Goal: Transaction & Acquisition: Purchase product/service

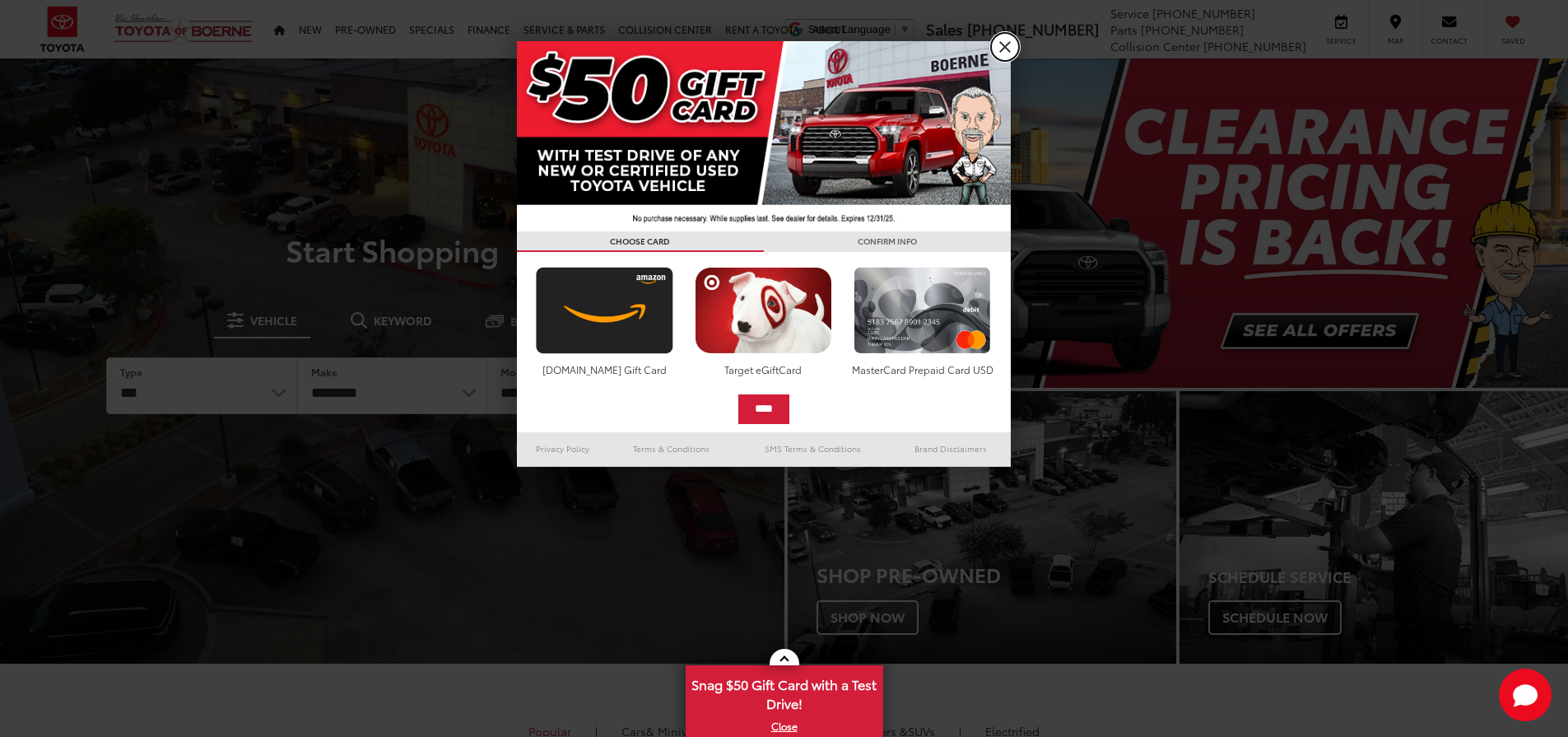
click at [1000, 46] on link "X" at bounding box center [1005, 47] width 28 height 28
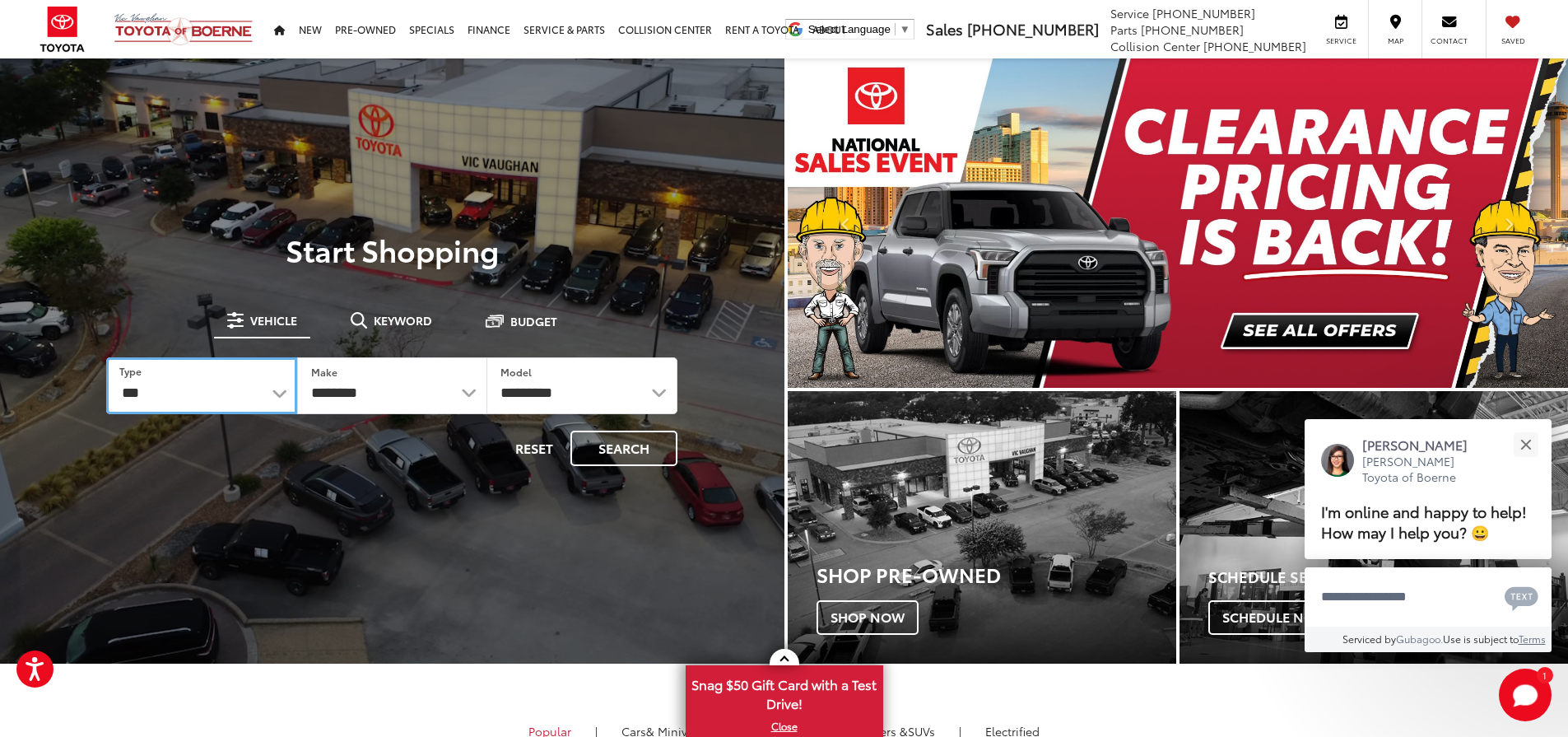
select select "******"
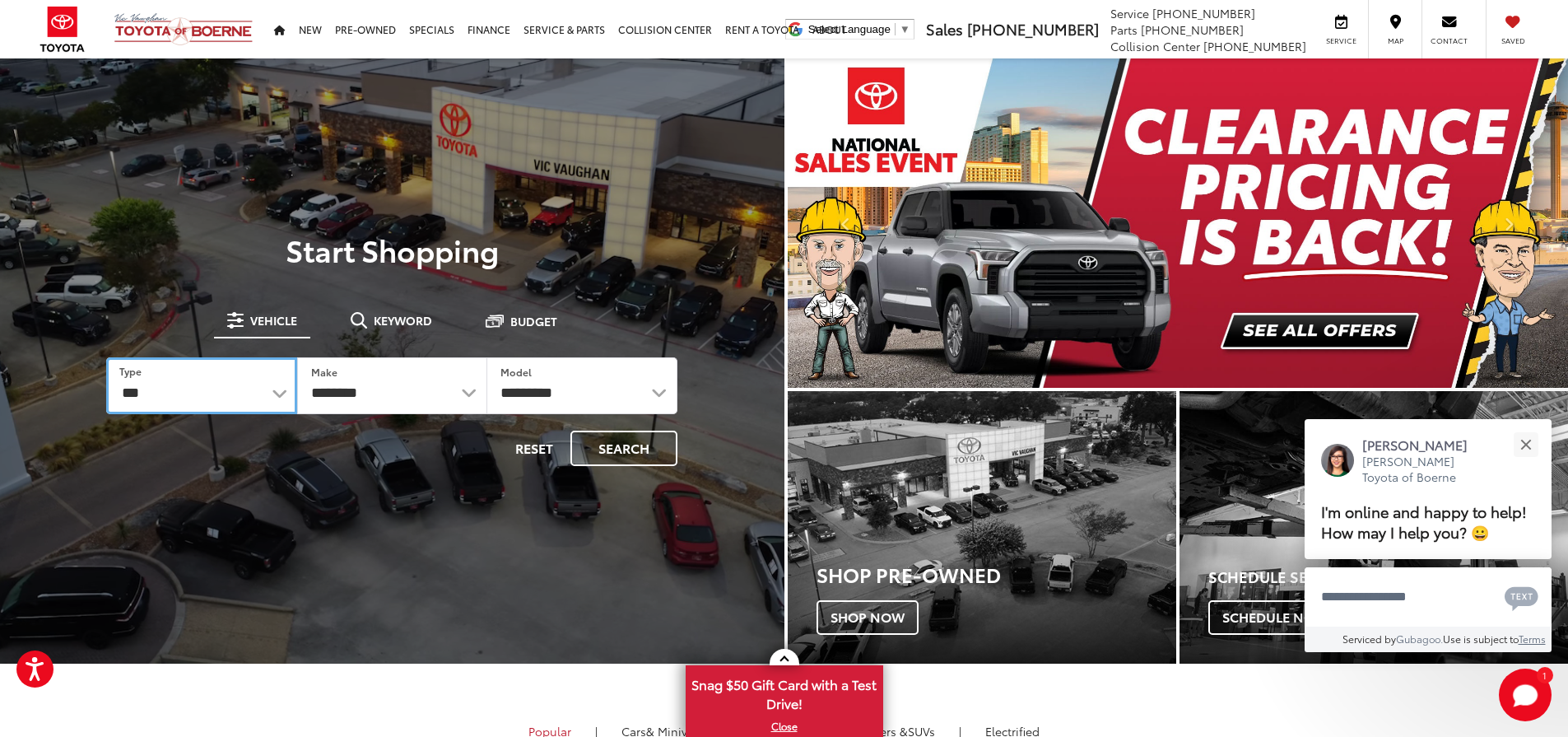
select select "******"
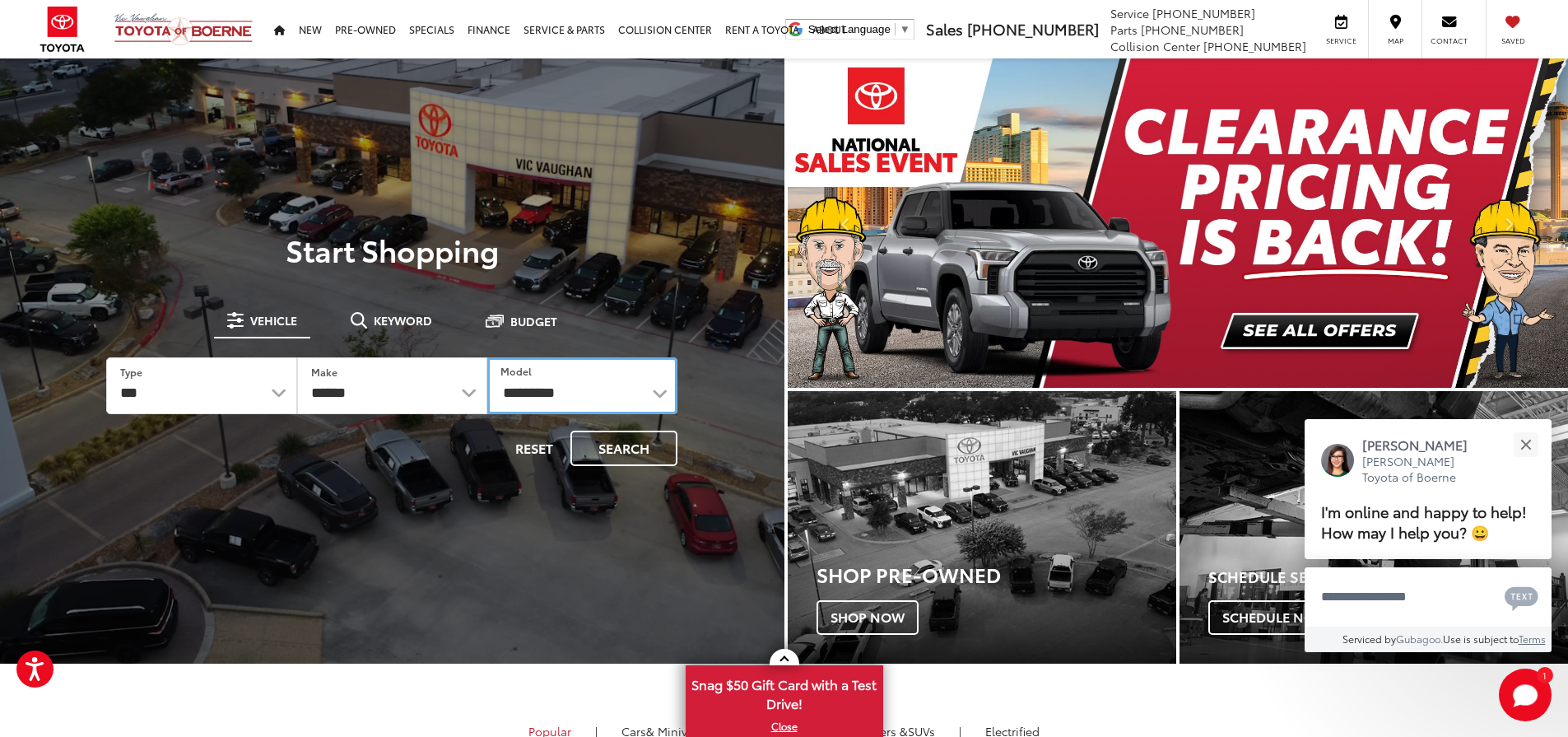
select select "****"
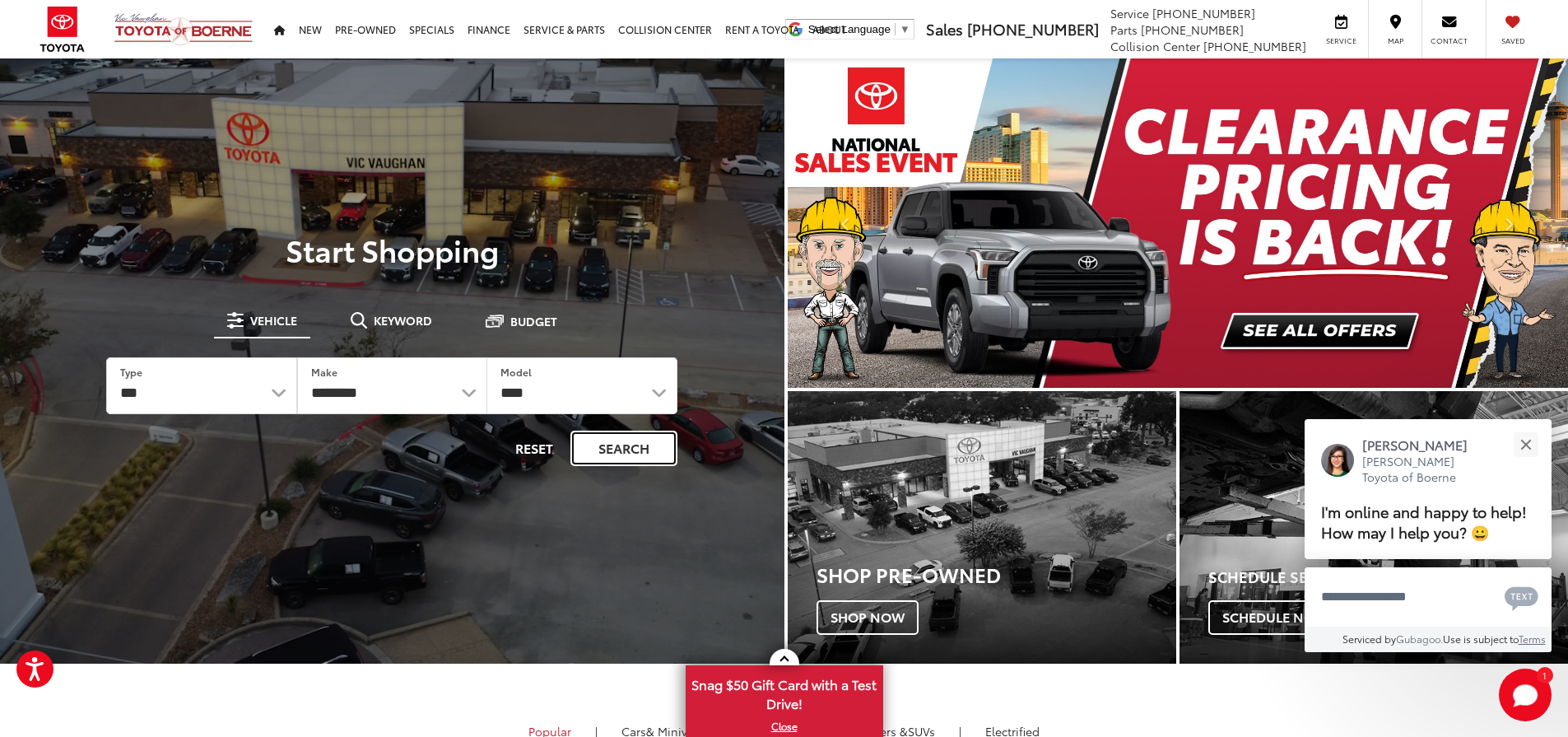
click at [605, 446] on button "Search" at bounding box center [624, 448] width 107 height 35
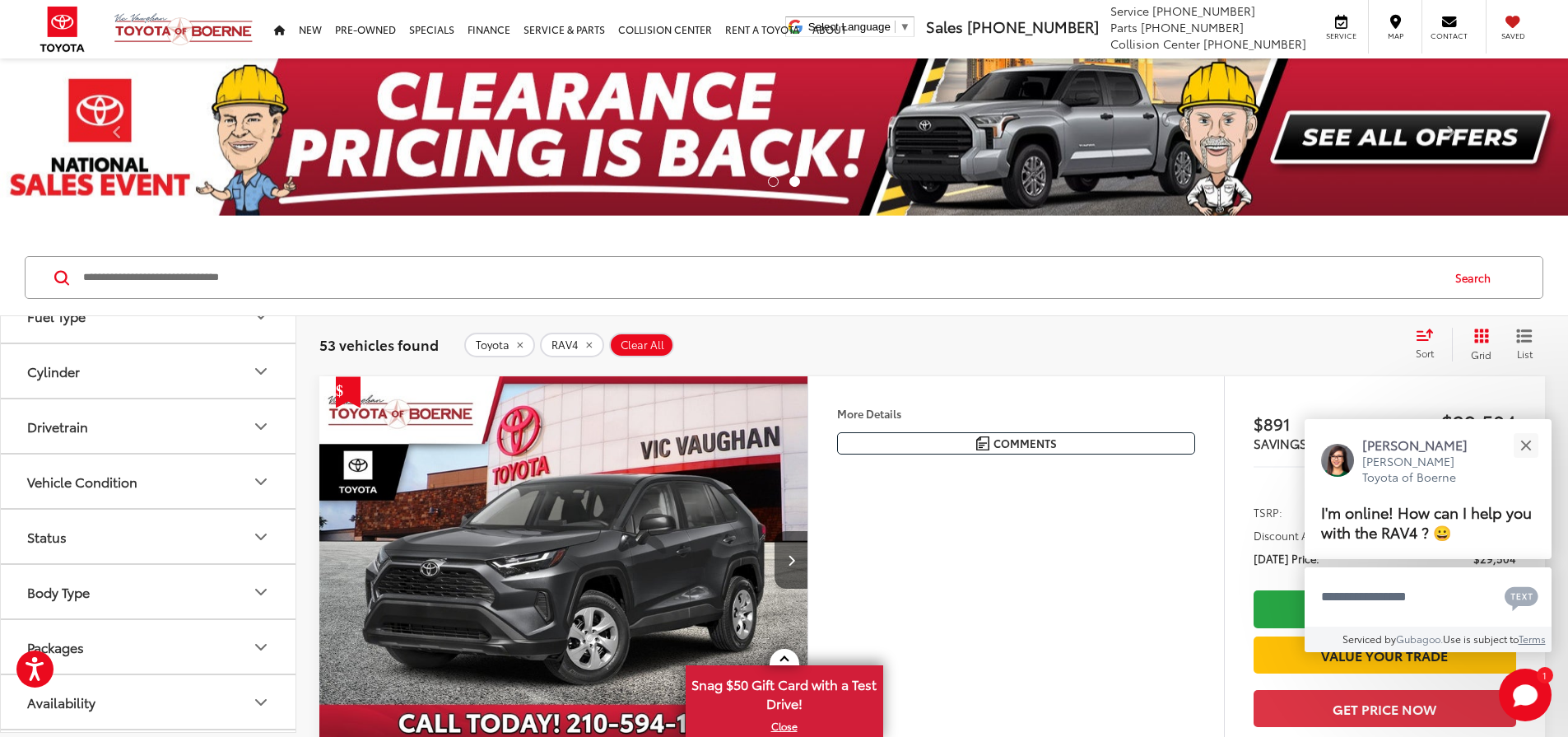
scroll to position [412, 0]
click at [1534, 441] on button "Close" at bounding box center [1526, 445] width 35 height 35
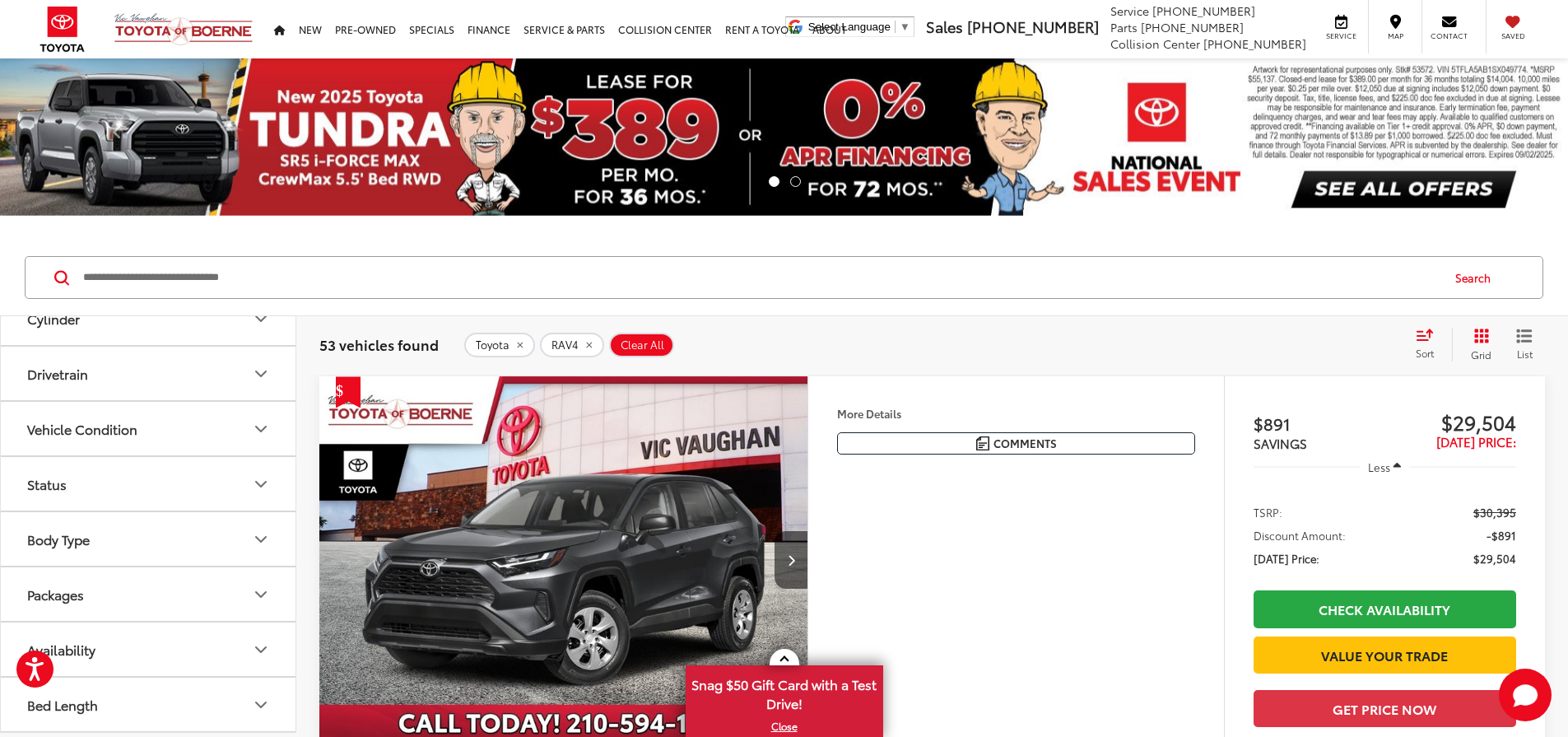
click at [263, 368] on icon "Drivetrain" at bounding box center [261, 373] width 20 height 20
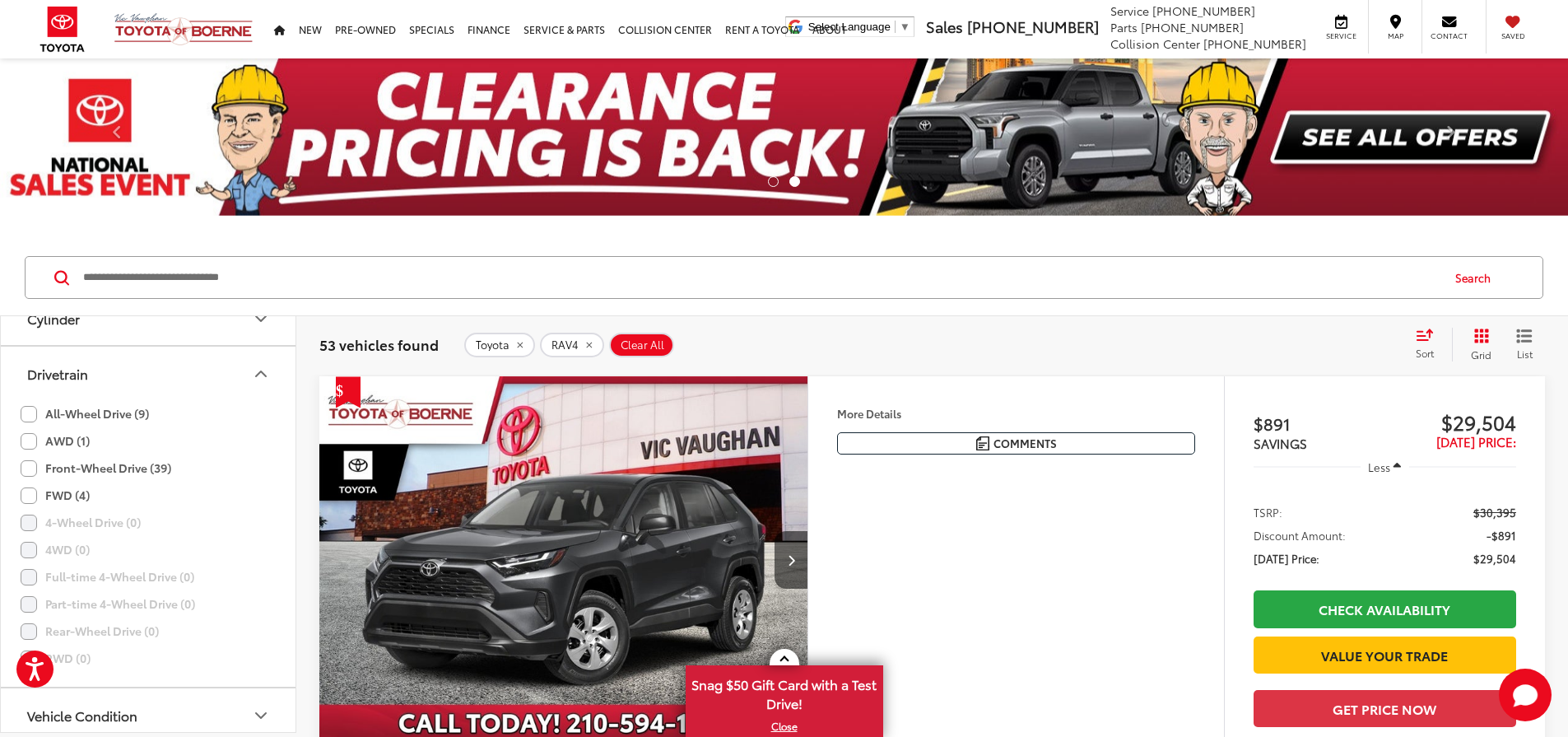
click at [29, 400] on label "All-Wheel Drive (9)" at bounding box center [85, 414] width 129 height 27
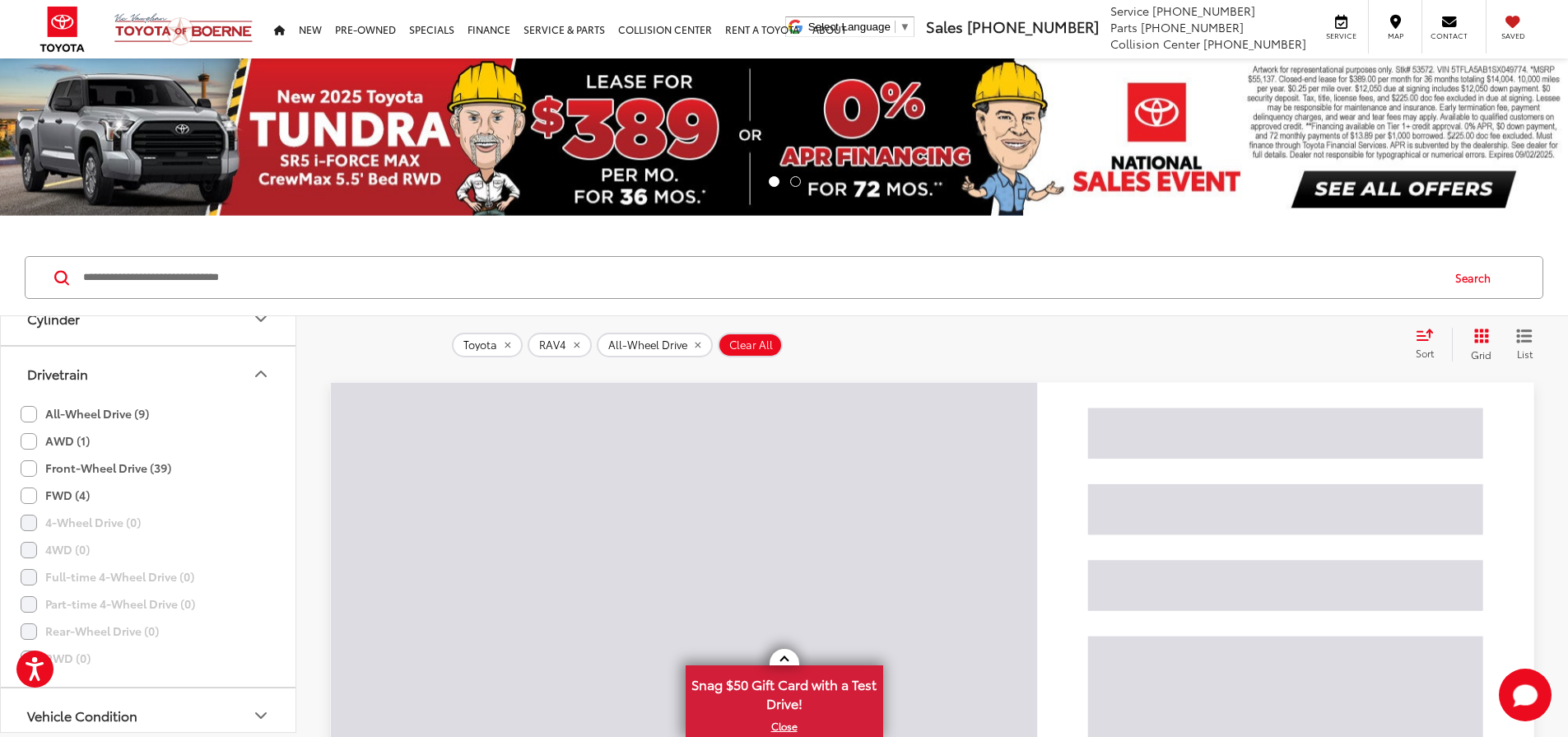
click at [27, 442] on label "AWD (1)" at bounding box center [55, 441] width 69 height 27
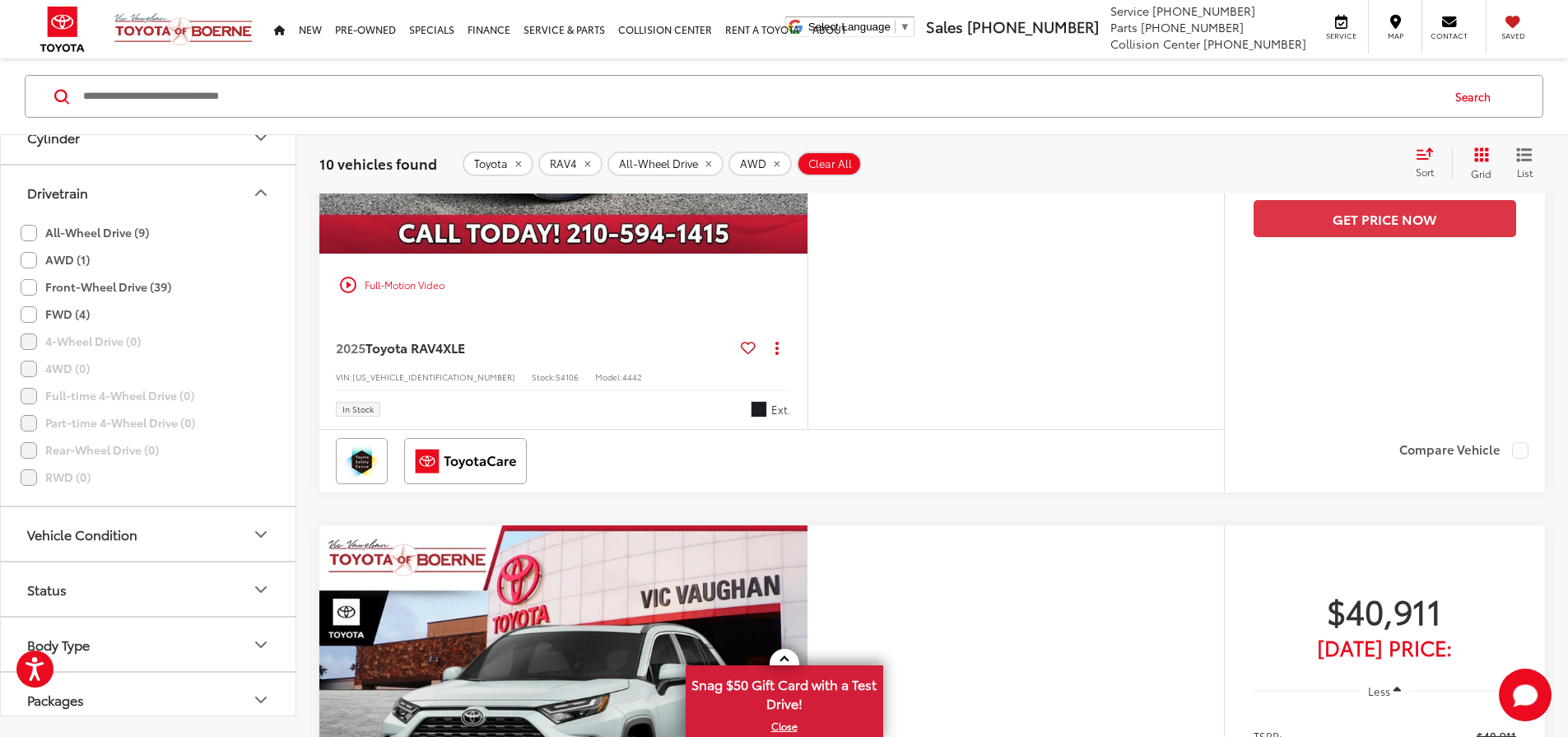
scroll to position [164, 0]
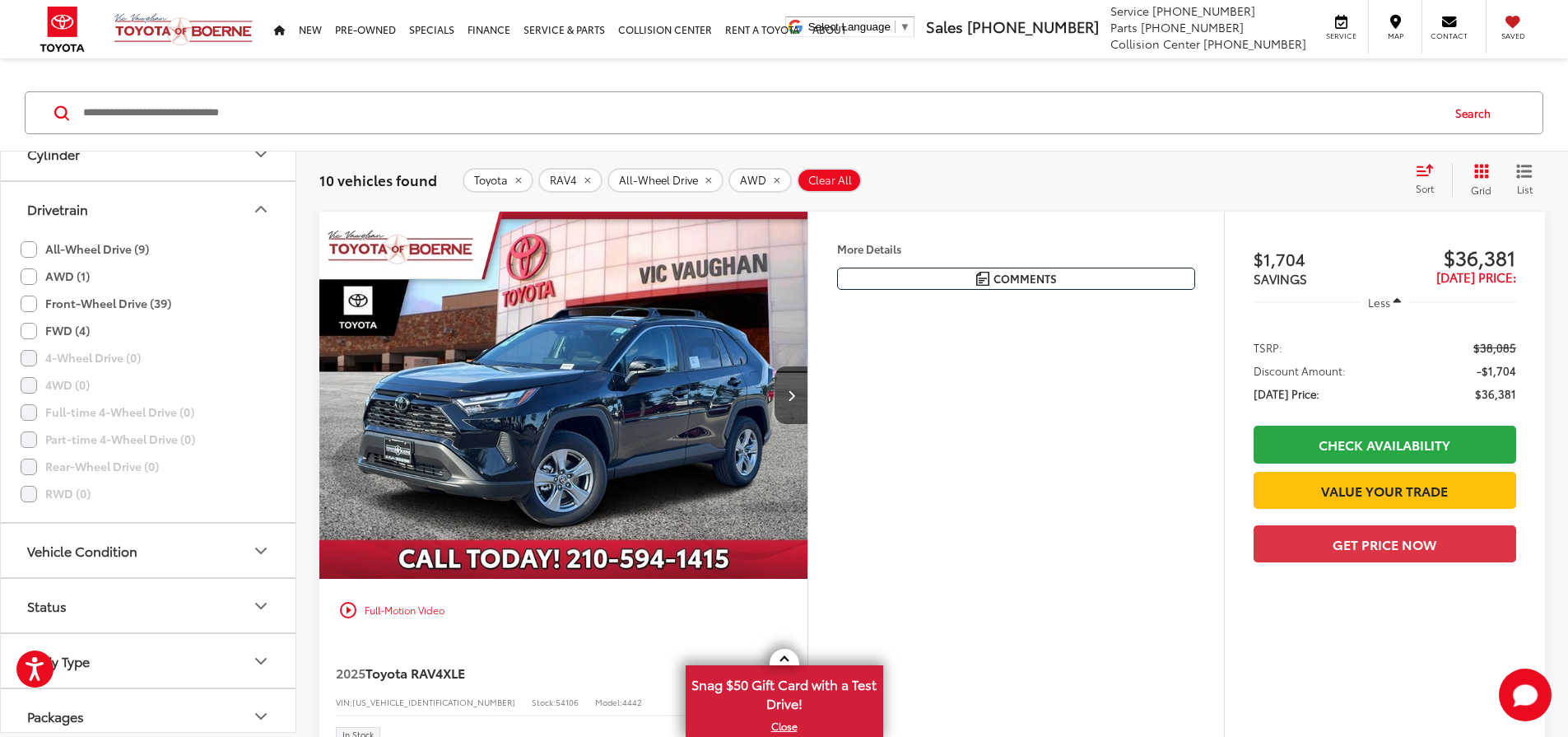
click at [1431, 184] on span "Sort" at bounding box center [1425, 188] width 18 height 14
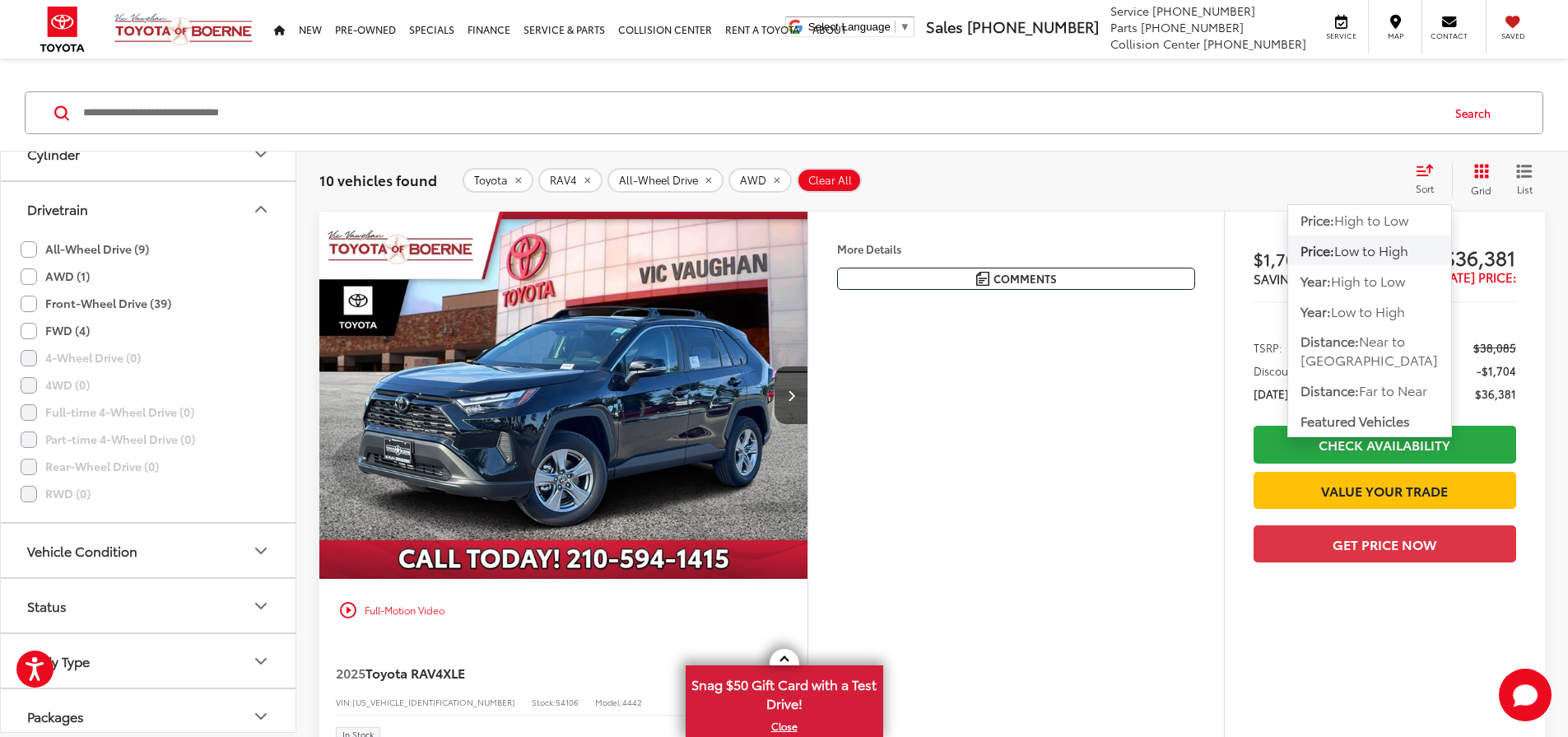
click at [1370, 254] on span "Low to High" at bounding box center [1371, 250] width 74 height 19
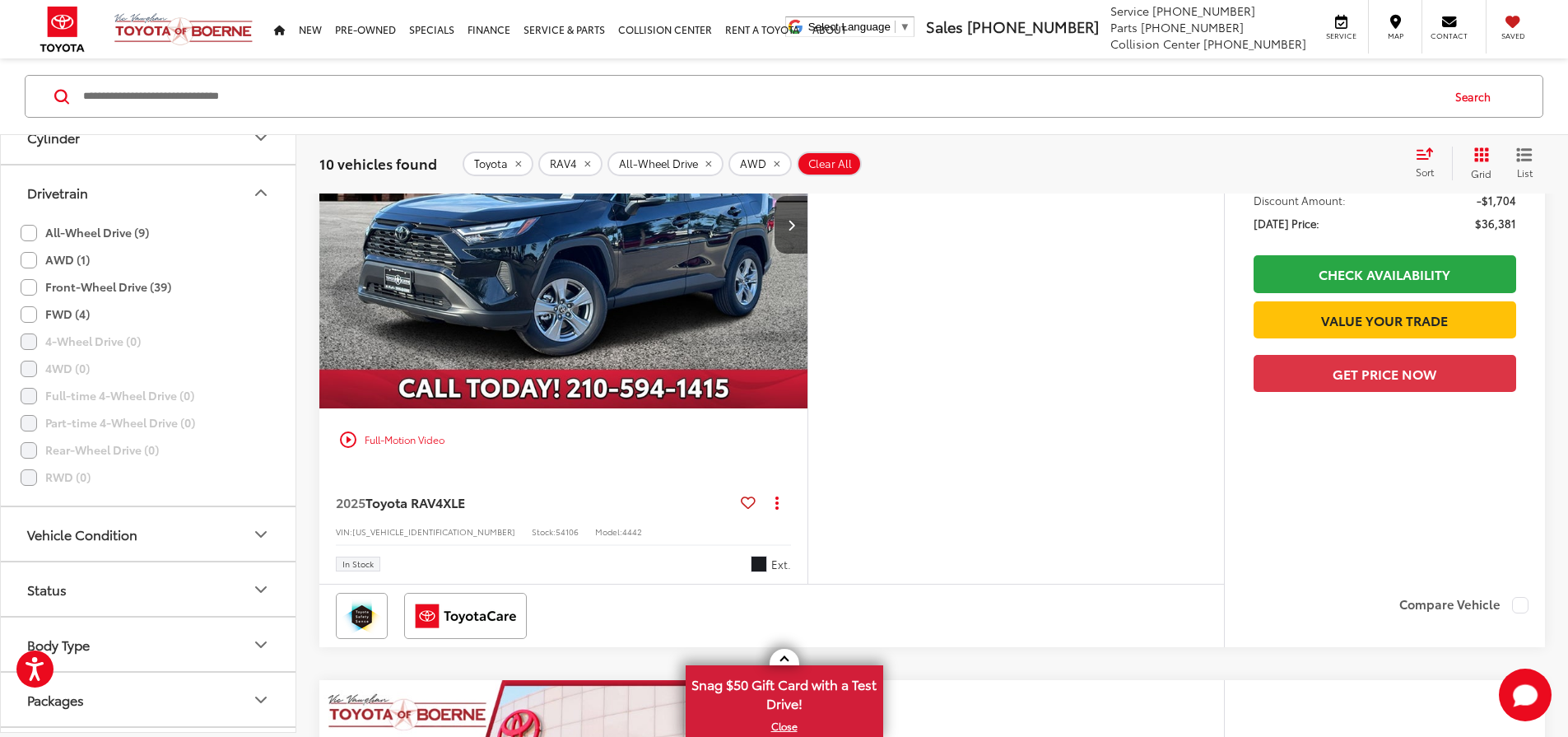
scroll to position [164, 0]
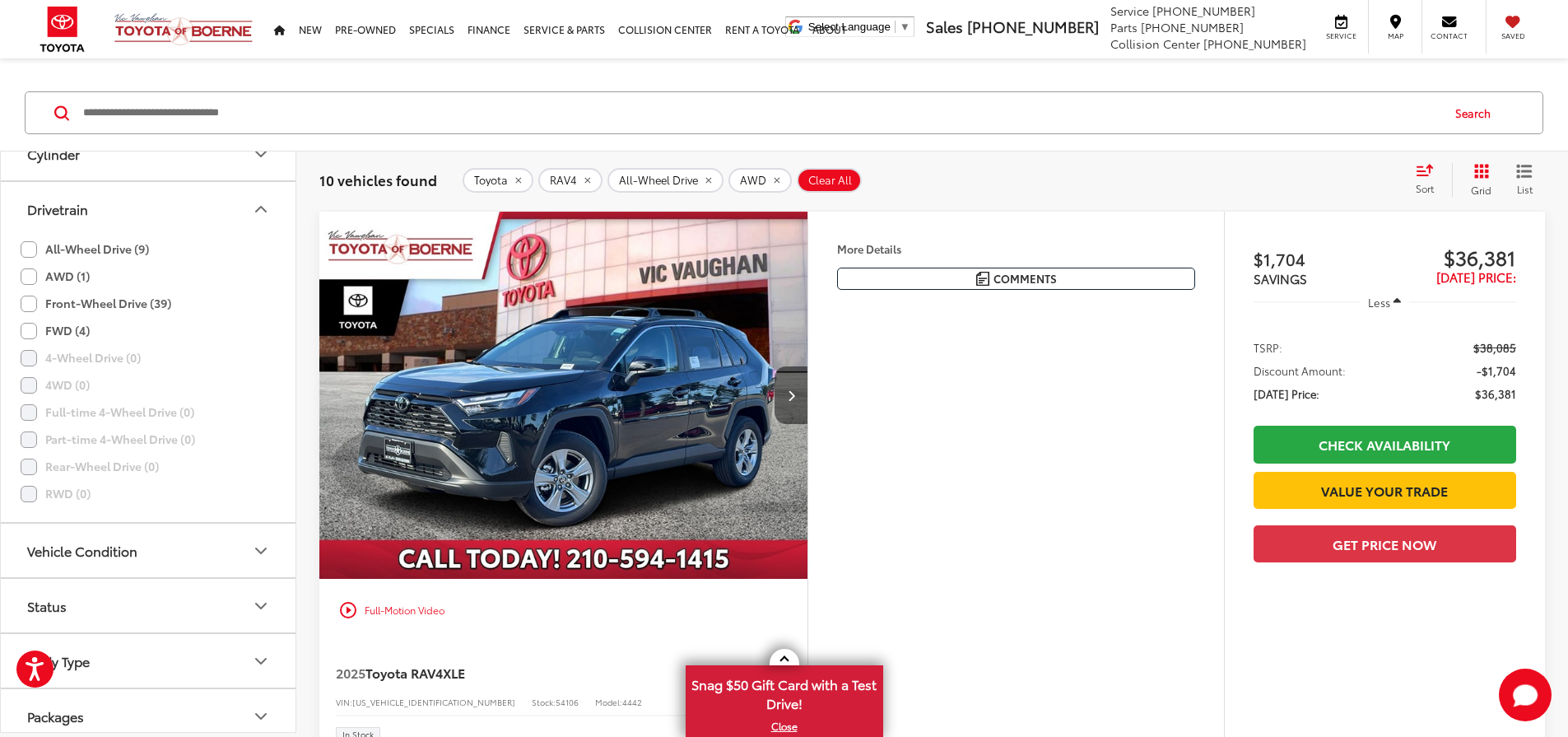
click at [795, 400] on icon "Next image" at bounding box center [791, 394] width 7 height 11
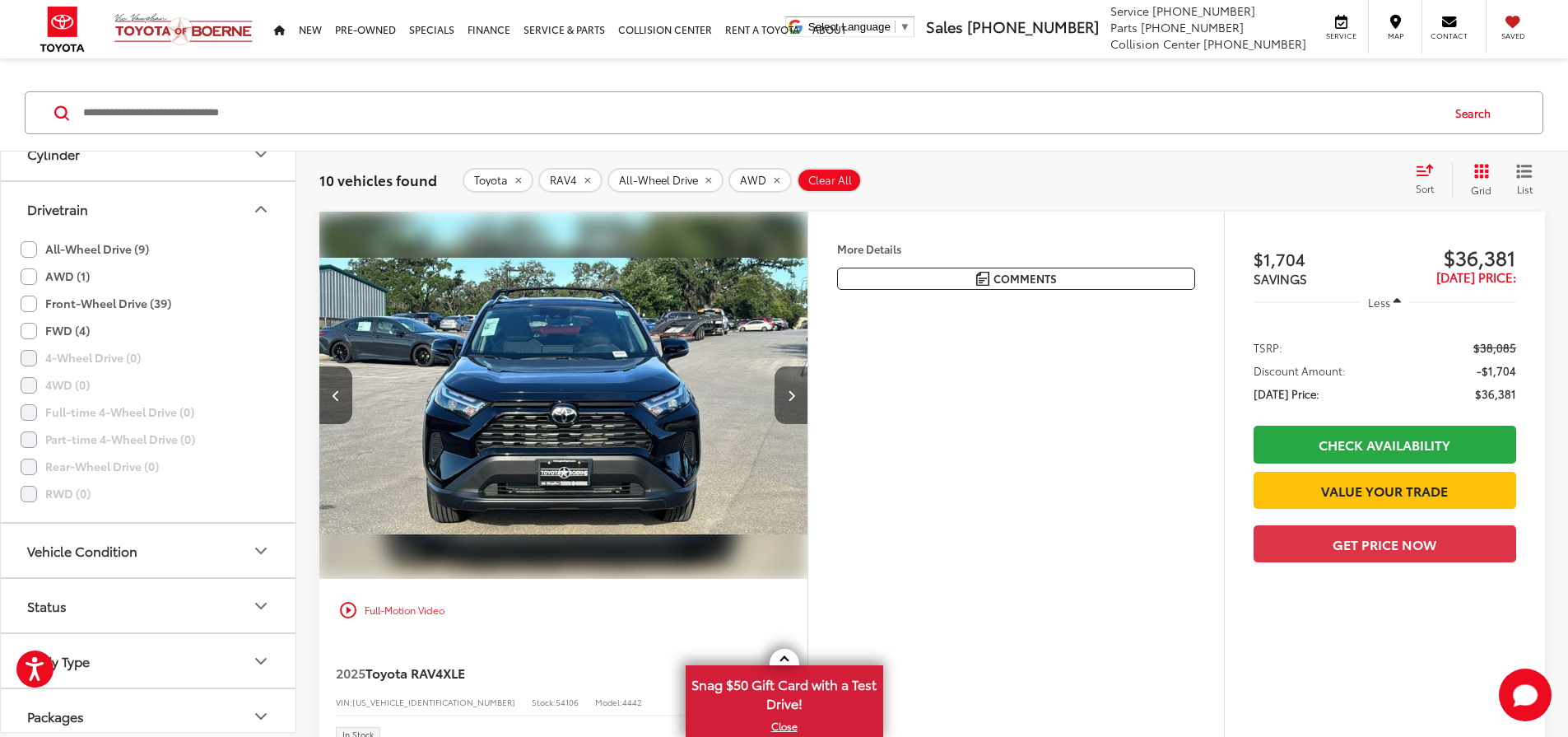
click at [795, 400] on icon "Next image" at bounding box center [791, 394] width 7 height 11
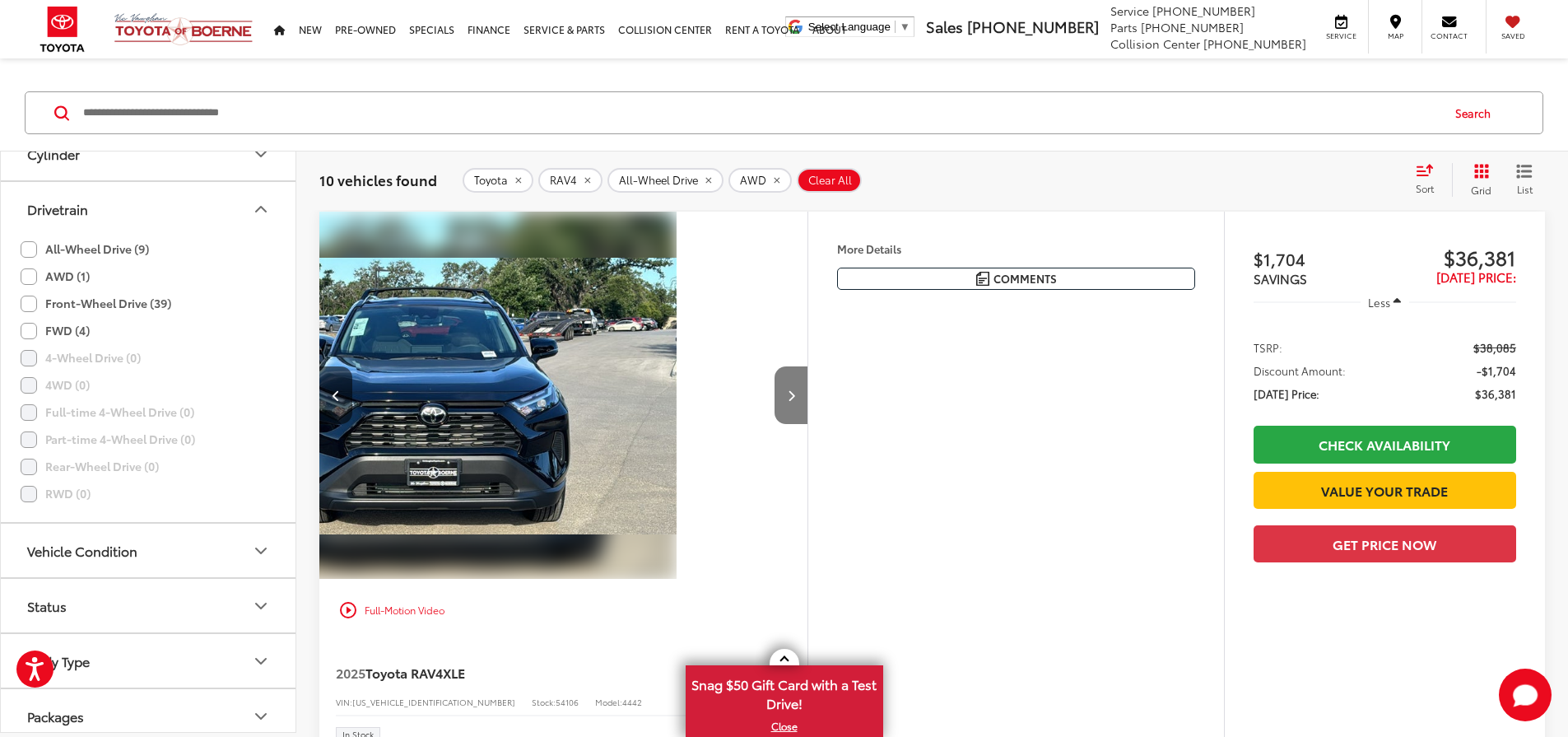
scroll to position [0, 1249]
